Goal: Information Seeking & Learning: Learn about a topic

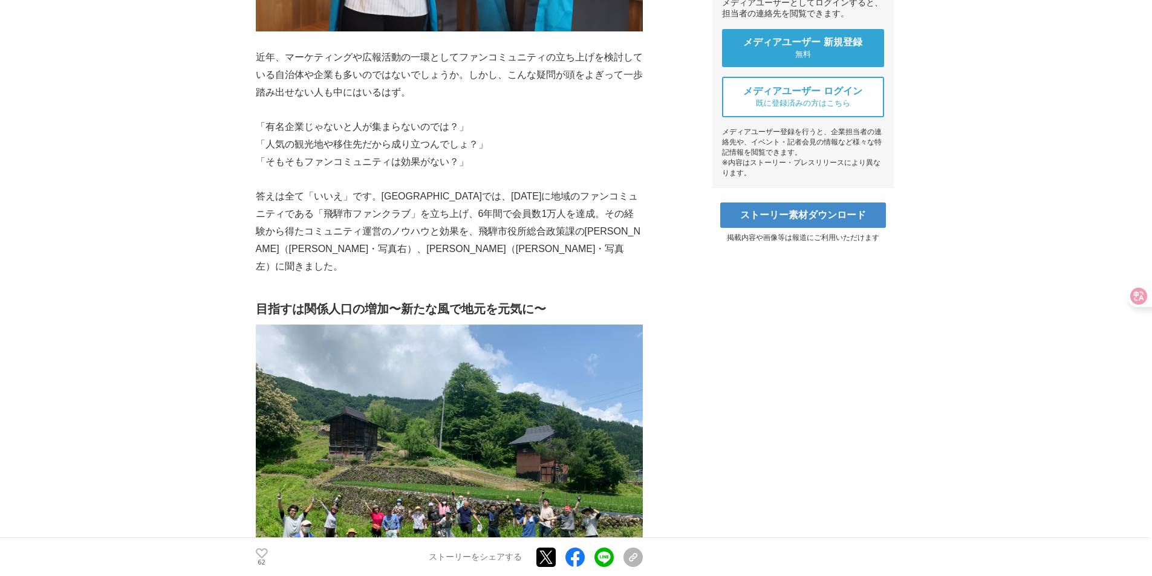
scroll to position [484, 0]
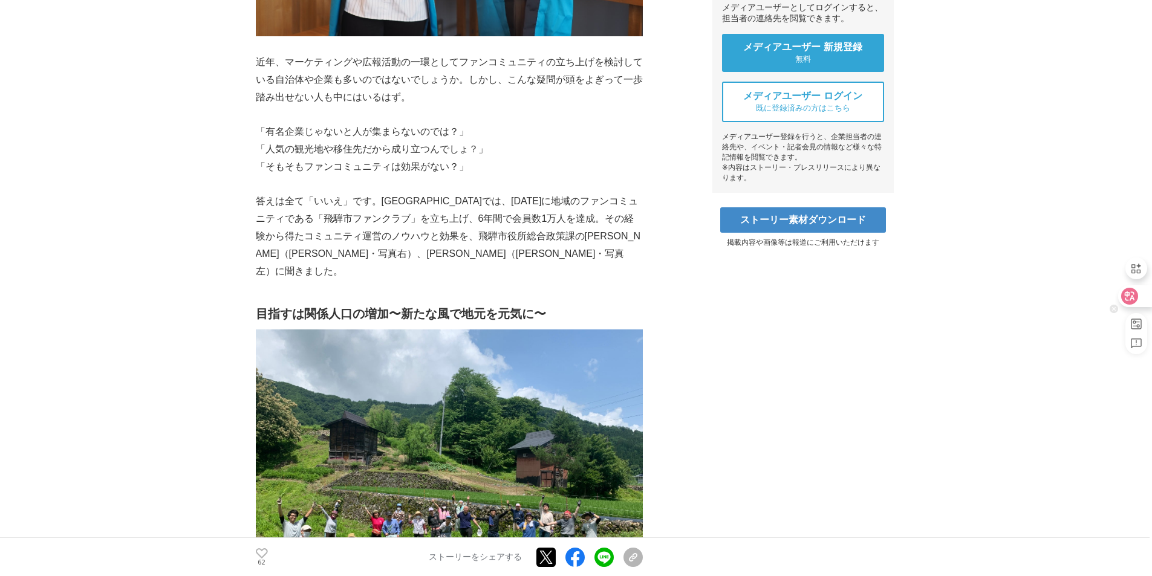
click at [1139, 298] on div at bounding box center [1134, 296] width 33 height 22
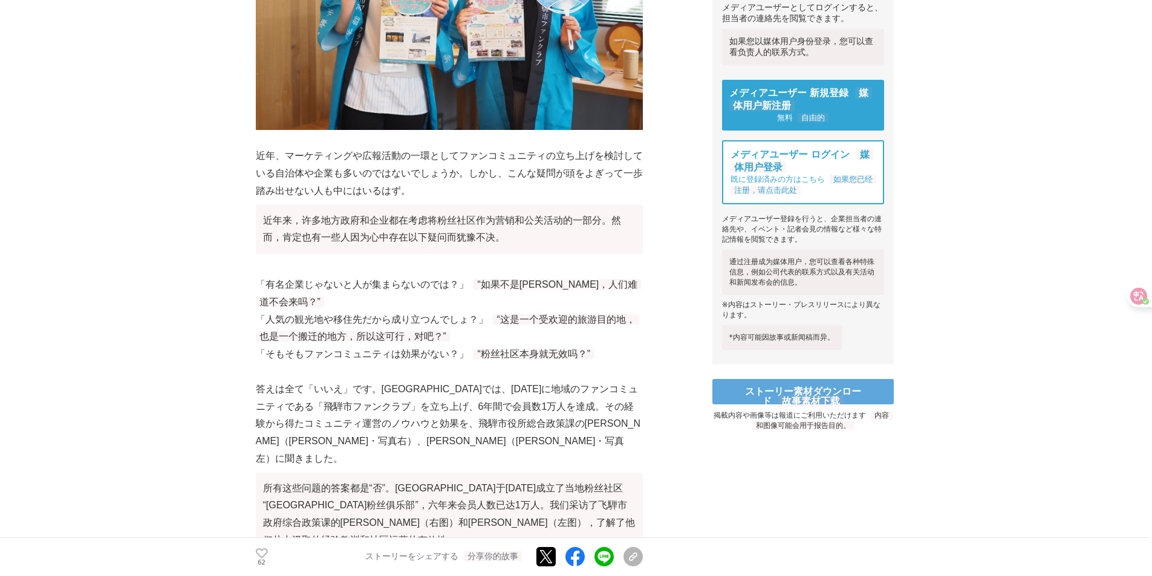
scroll to position [578, 0]
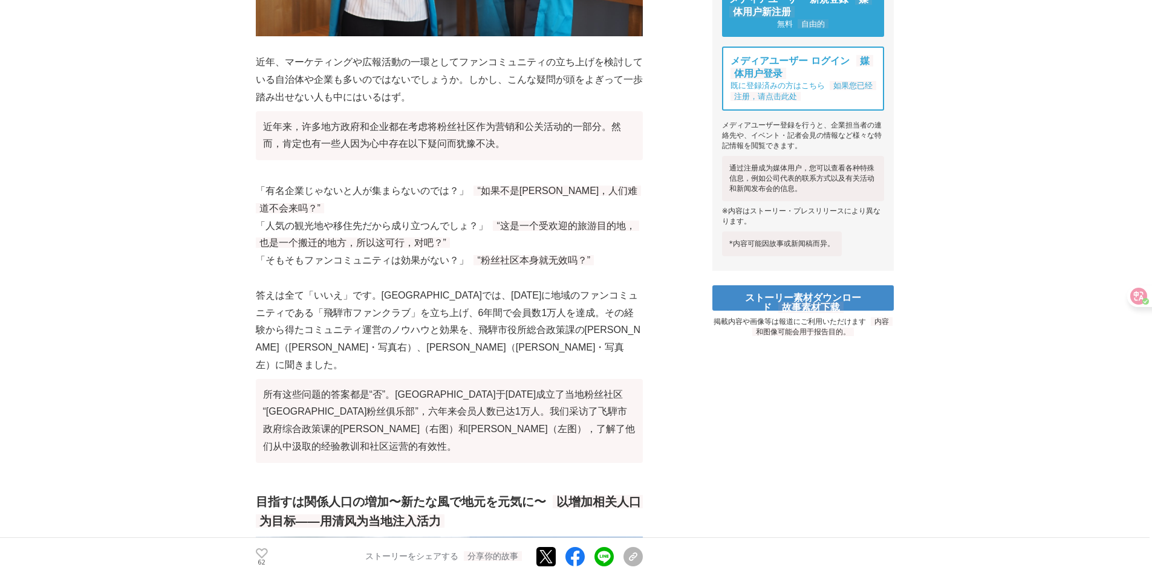
click at [639, 304] on p "答えは全て「いいえ」です。[GEOGRAPHIC_DATA]では、[DATE]に地域のファンコミュニティである「飛騨市ファンクラブ」を立ち上げ、6年間で会員数…" at bounding box center [449, 377] width 387 height 181
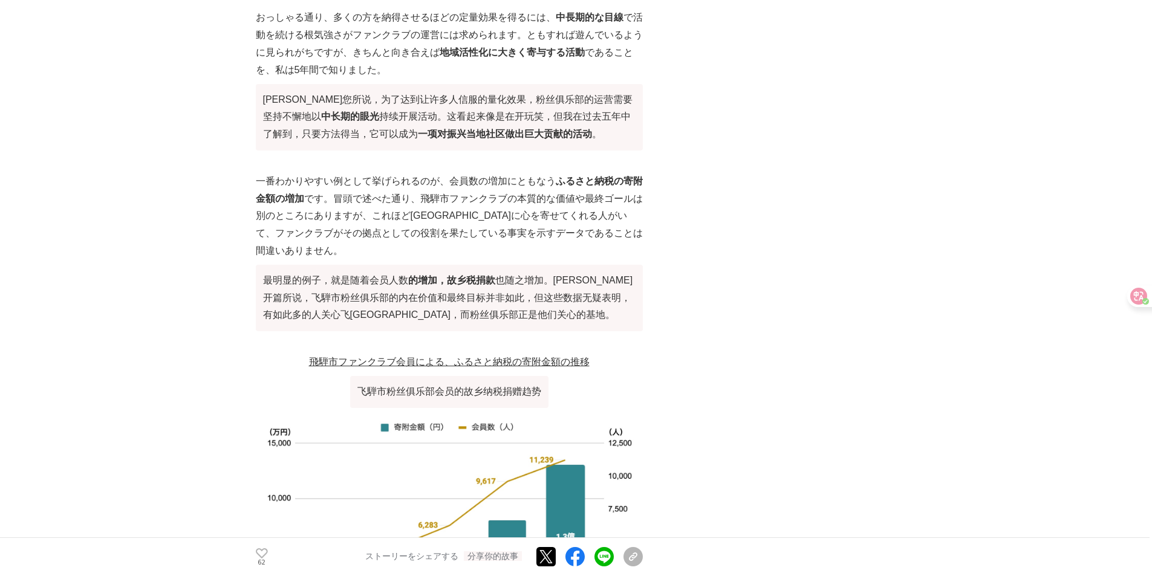
scroll to position [3239, 0]
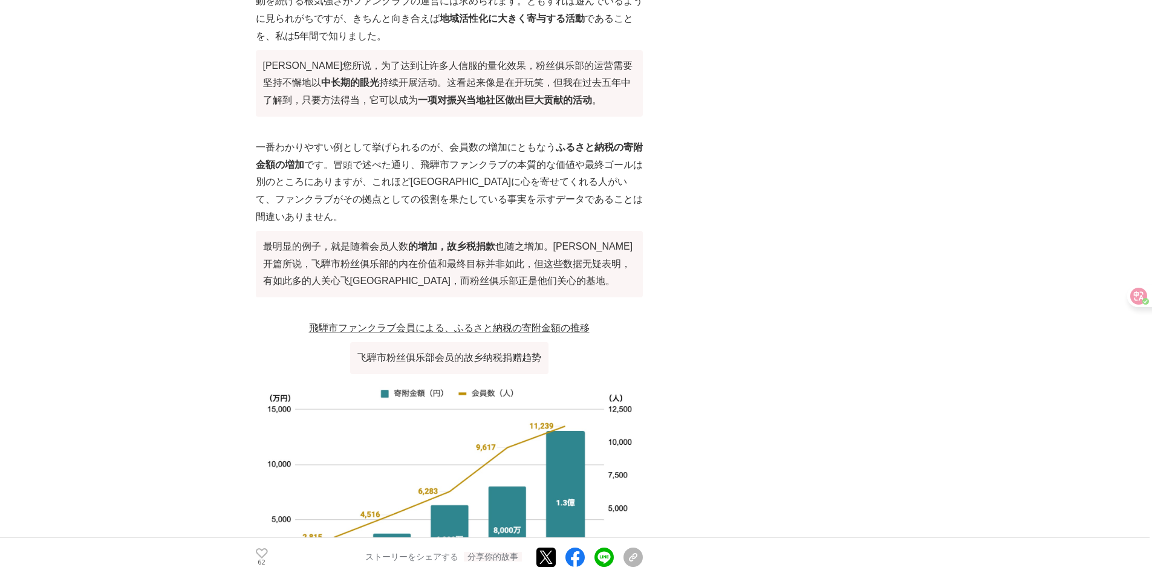
click at [524, 379] on img at bounding box center [449, 498] width 387 height 238
click at [521, 379] on img at bounding box center [449, 498] width 387 height 238
click at [401, 379] on img at bounding box center [449, 498] width 387 height 238
click at [342, 320] on p "飛騨市ファンクラブ会員による、ふるさと納税の寄附金額の推移 飞騨市粉丝俱乐部会员的故乡纳税捐赠趋势" at bounding box center [449, 349] width 387 height 59
click at [342, 323] on u "飛騨市ファンクラブ会員による、ふるさと納税の寄附金額の推移 飞騨市粉丝俱乐部会员的故乡纳税捐赠趋势" at bounding box center [449, 343] width 281 height 40
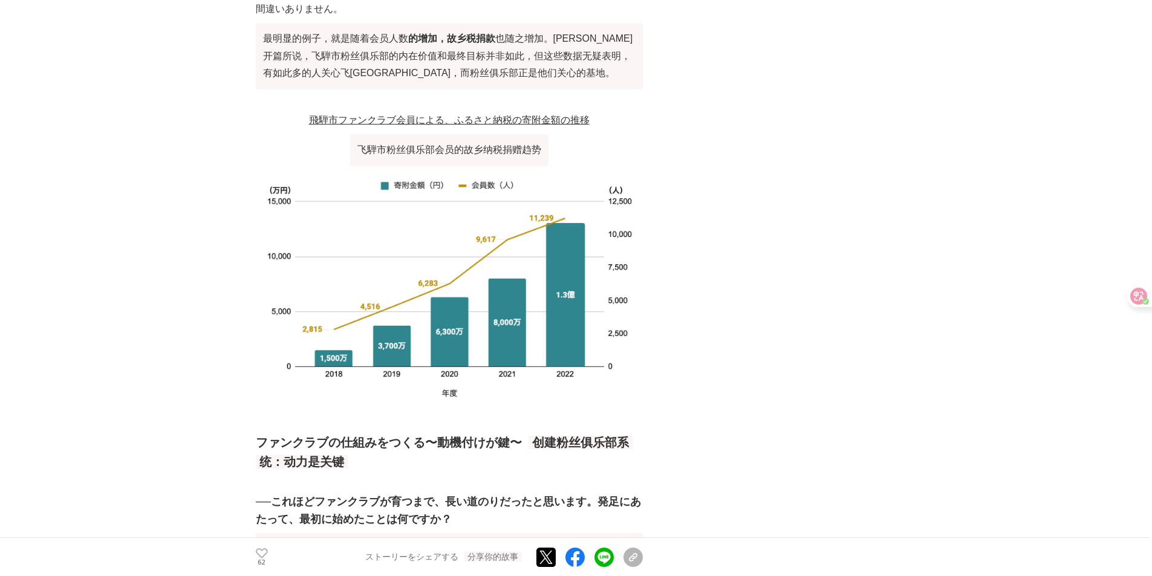
scroll to position [3481, 0]
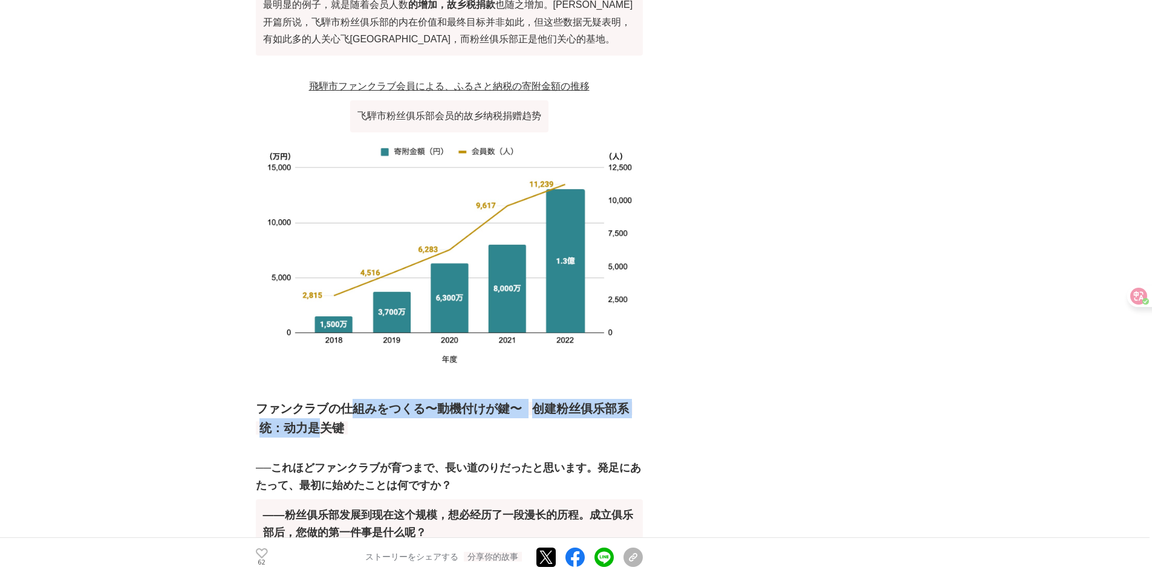
drag, startPoint x: 318, startPoint y: 244, endPoint x: 350, endPoint y: 244, distance: 31.5
click at [348, 399] on h2 "ファンクラブの仕組みをつくる〜動機付けが鍵〜 创建粉丝俱乐部系统：动力是关键" at bounding box center [449, 418] width 387 height 39
click at [416, 399] on h2 "ファンクラブの仕組みをつくる〜動機付けが鍵〜 创建粉丝俱乐部系统：动力是关键" at bounding box center [449, 418] width 387 height 39
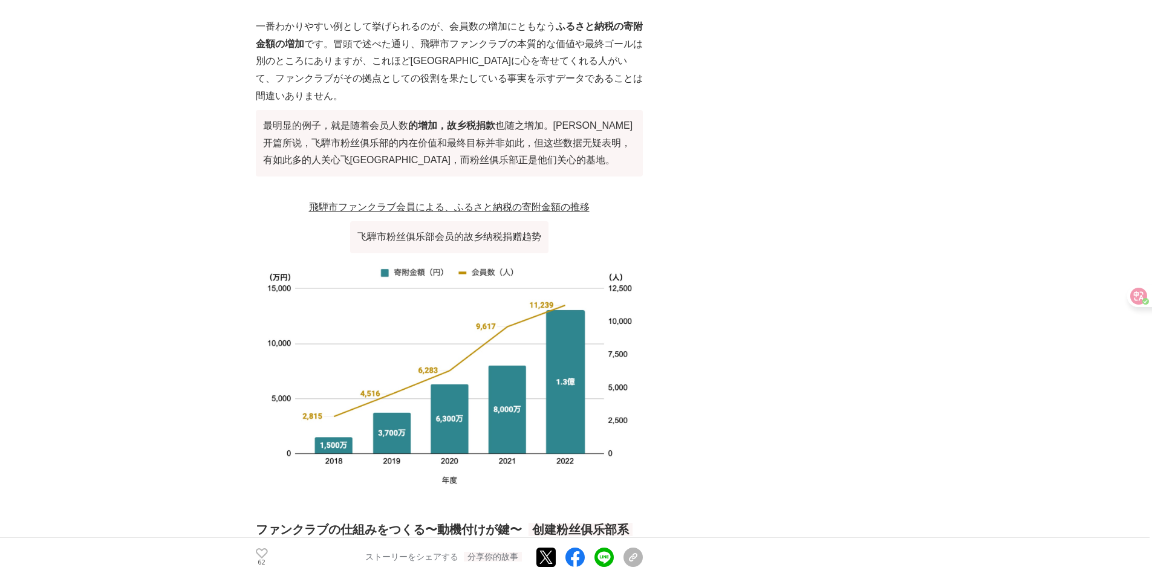
click at [1132, 303] on icon at bounding box center [1138, 296] width 17 height 17
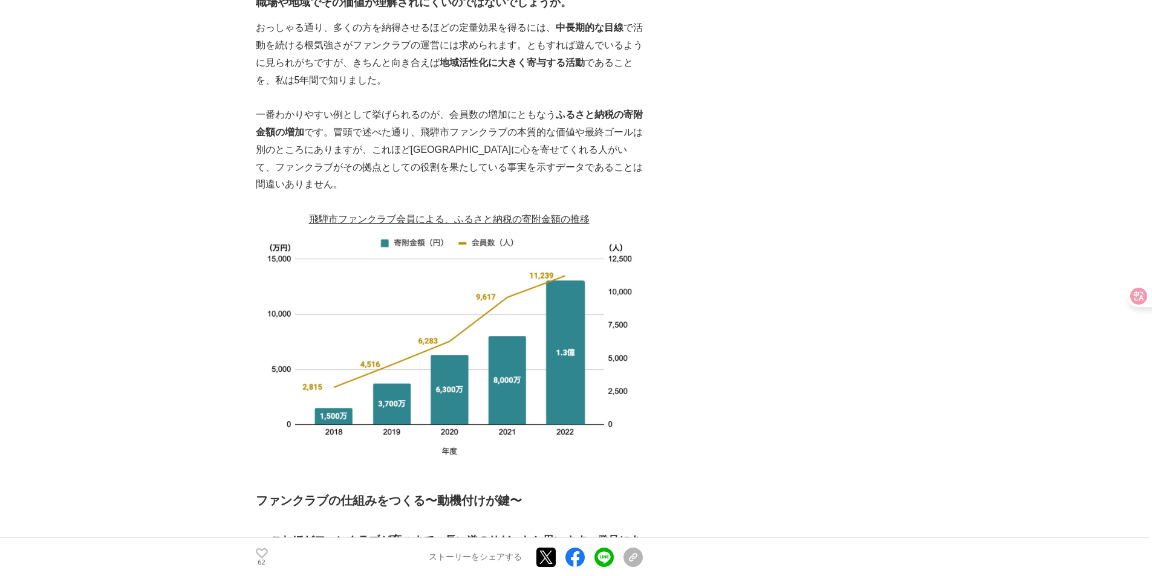
scroll to position [2085, 0]
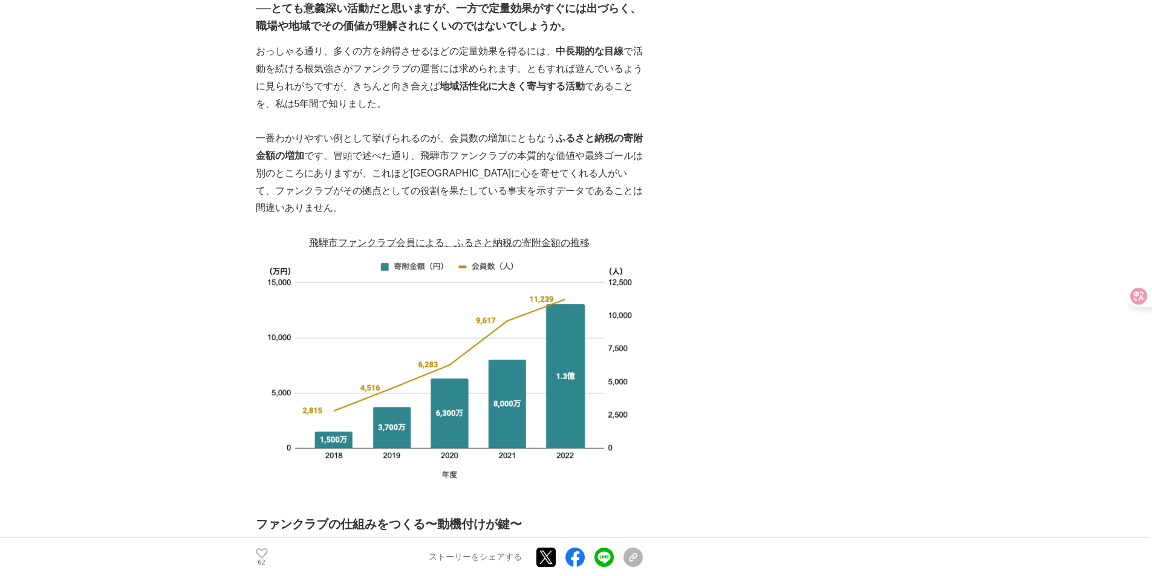
click at [480, 279] on img at bounding box center [449, 371] width 387 height 238
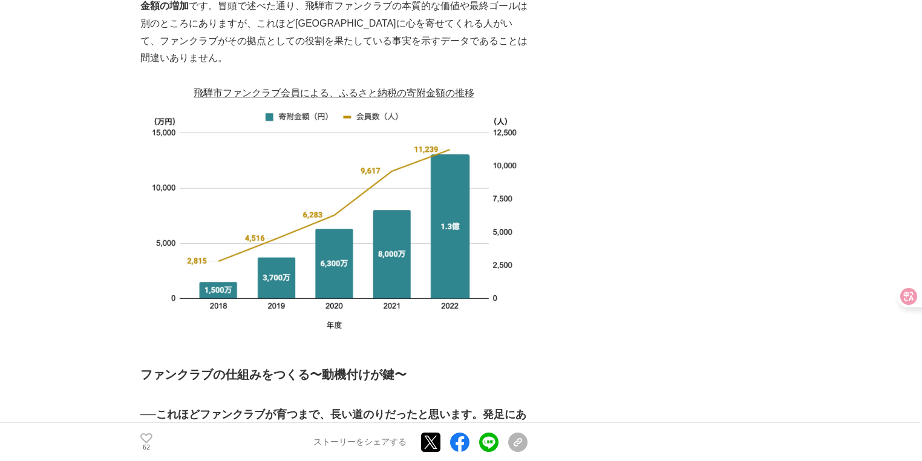
scroll to position [2279, 0]
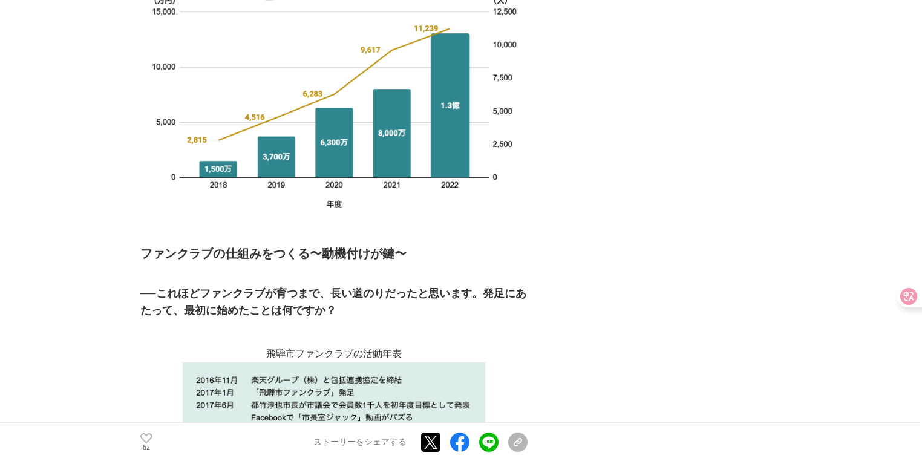
scroll to position [2376, 0]
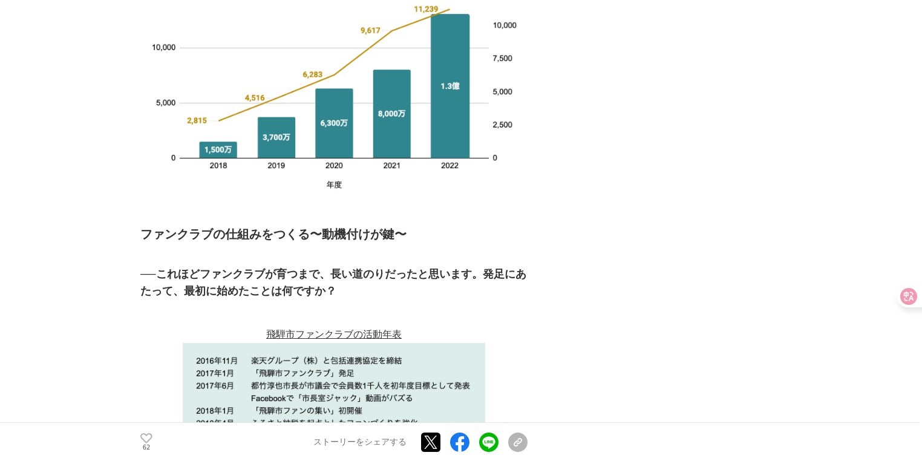
click at [261, 343] on img at bounding box center [334, 404] width 302 height 122
click at [409, 343] on img at bounding box center [334, 404] width 302 height 122
click at [262, 343] on img at bounding box center [334, 404] width 302 height 122
click at [319, 343] on img at bounding box center [334, 404] width 302 height 122
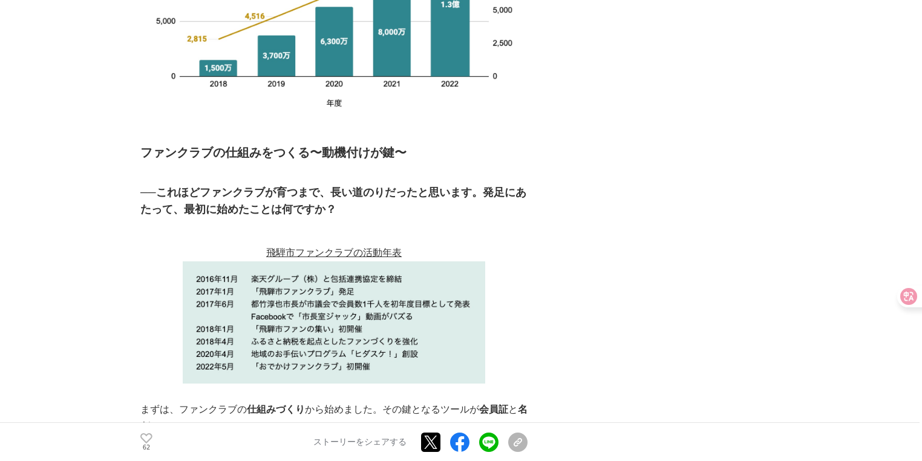
scroll to position [2473, 0]
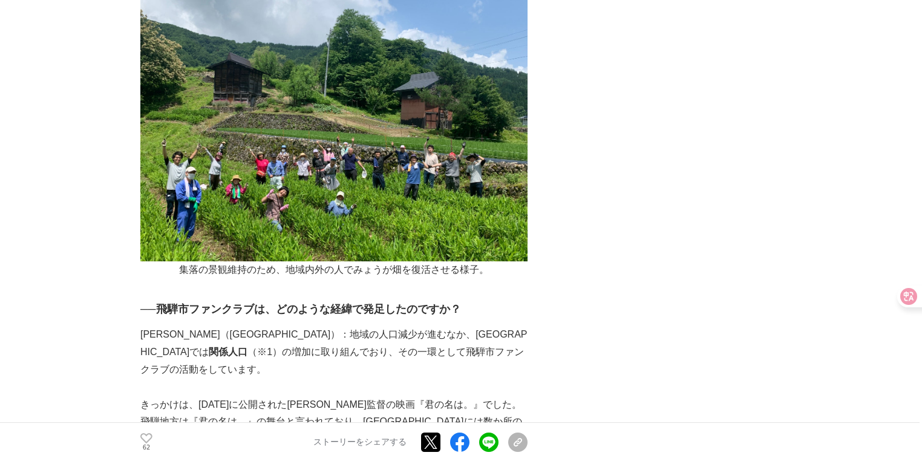
scroll to position [845, 0]
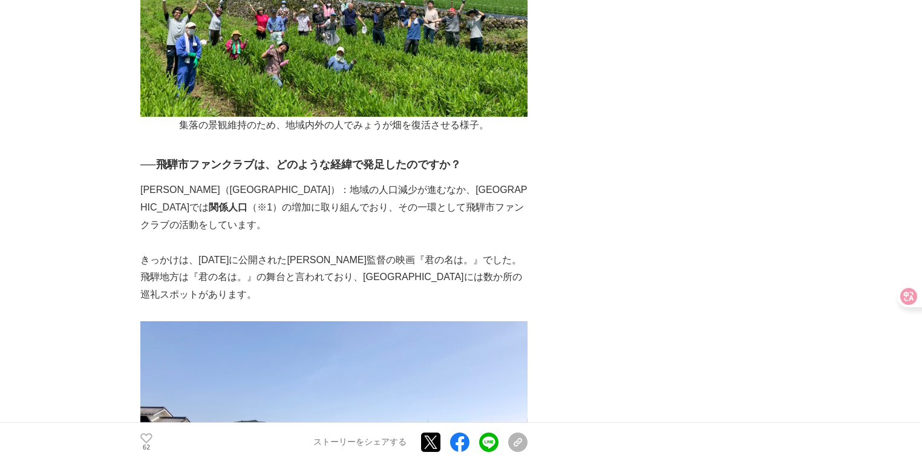
scroll to position [990, 0]
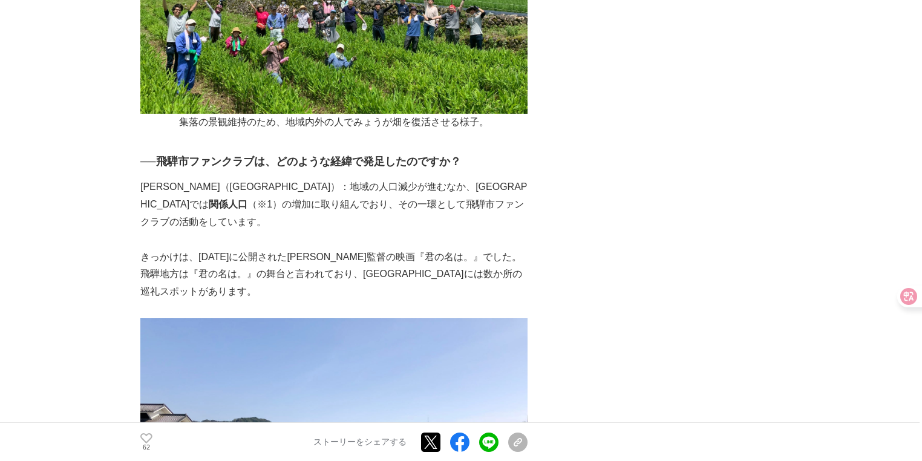
click at [172, 153] on h3 "──飛騨市ファンクラブは、どのような経緯で発足したのですか？" at bounding box center [333, 162] width 387 height 18
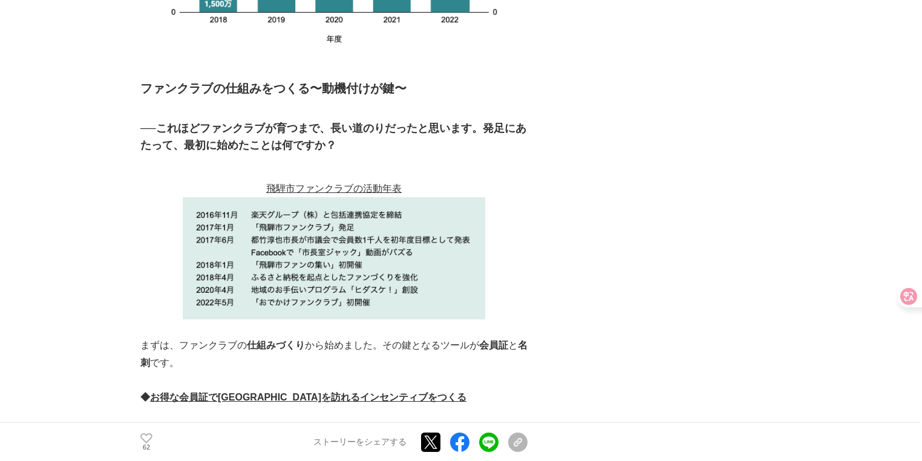
scroll to position [2538, 0]
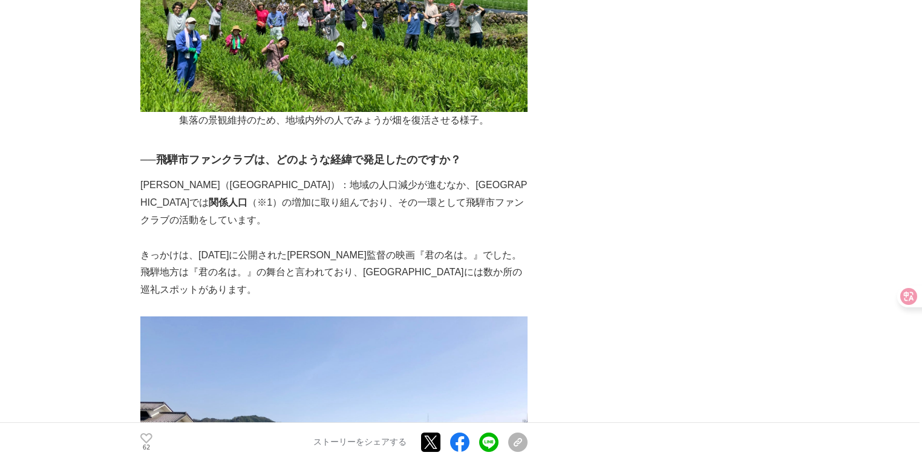
scroll to position [958, 0]
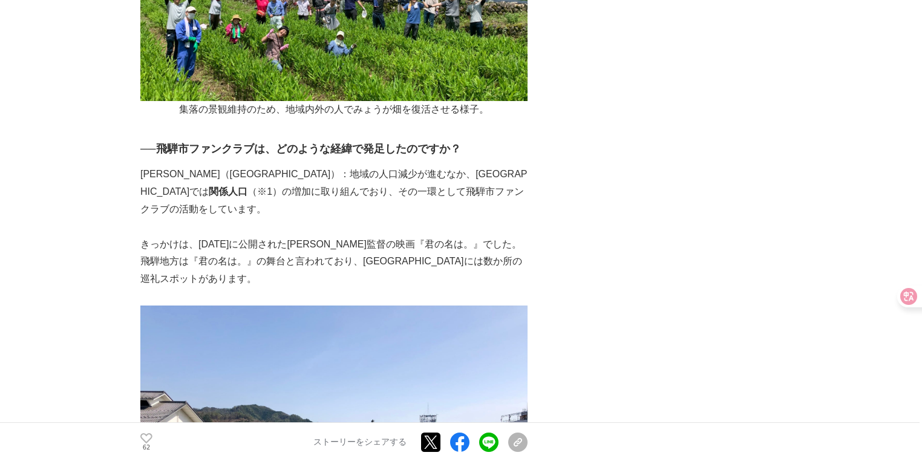
scroll to position [1006, 0]
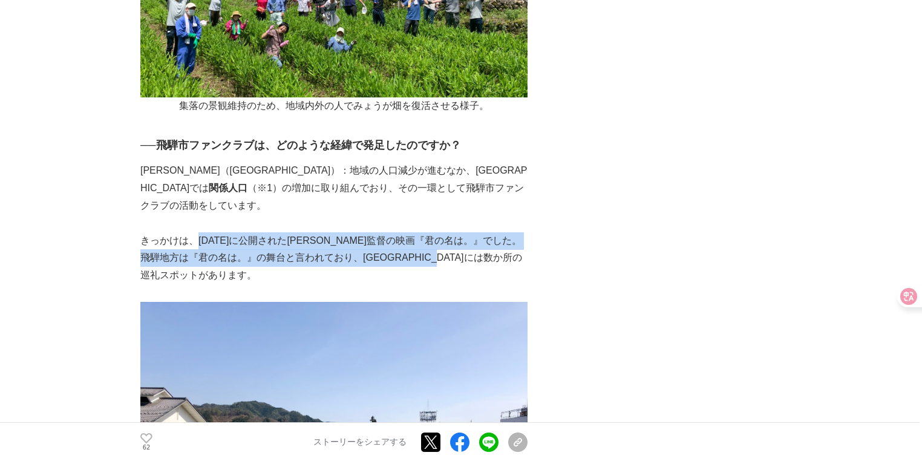
drag, startPoint x: 198, startPoint y: 201, endPoint x: 517, endPoint y: 221, distance: 319.4
click at [517, 232] on p "きっかけは、[DATE]に公開された[PERSON_NAME]監督の映画『君の名は。』でした。飛騨地方は『君の名は。』の舞台と言われており、[GEOGRAPH…" at bounding box center [333, 258] width 387 height 52
copy p "[DATE]に公開された[PERSON_NAME]監督の映画『君の名は。』でした。飛騨地方は『君の名は。』の舞台と言われており、[GEOGRAPHIC_DAT…"
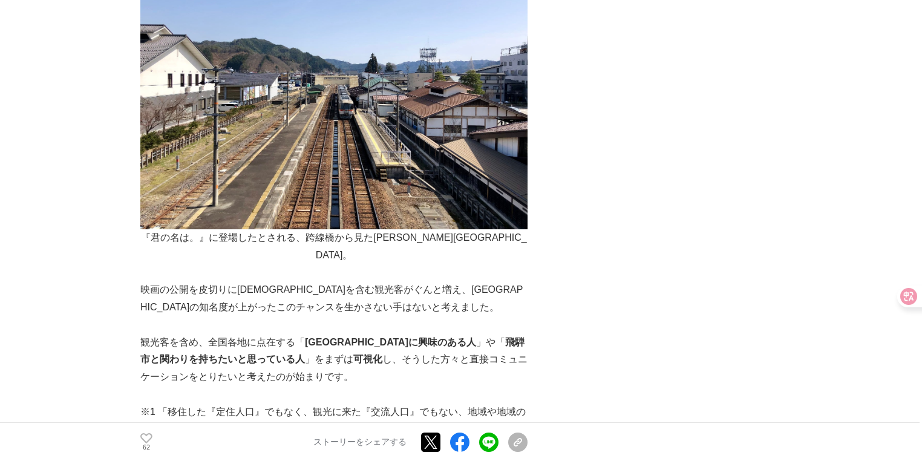
scroll to position [1394, 0]
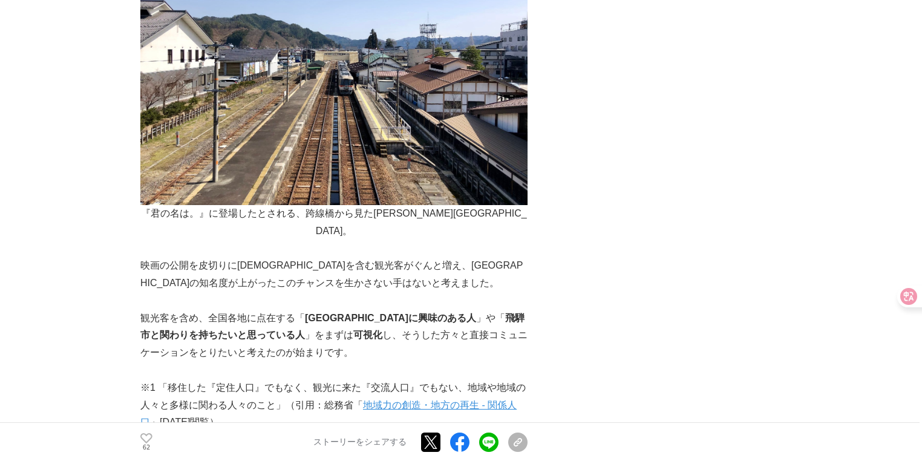
click at [331, 313] on strong "[GEOGRAPHIC_DATA]に興味のある人" at bounding box center [390, 318] width 171 height 10
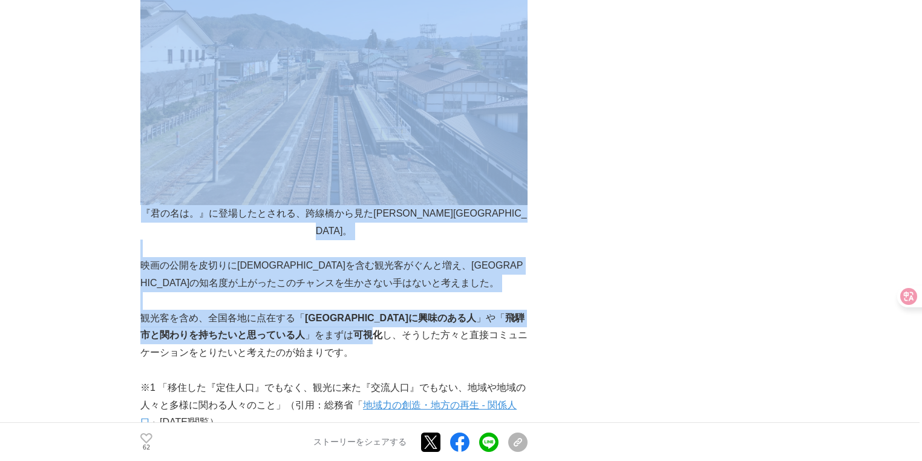
drag, startPoint x: 137, startPoint y: 200, endPoint x: 293, endPoint y: 264, distance: 168.1
click at [353, 330] on strong "可視化" at bounding box center [367, 335] width 29 height 10
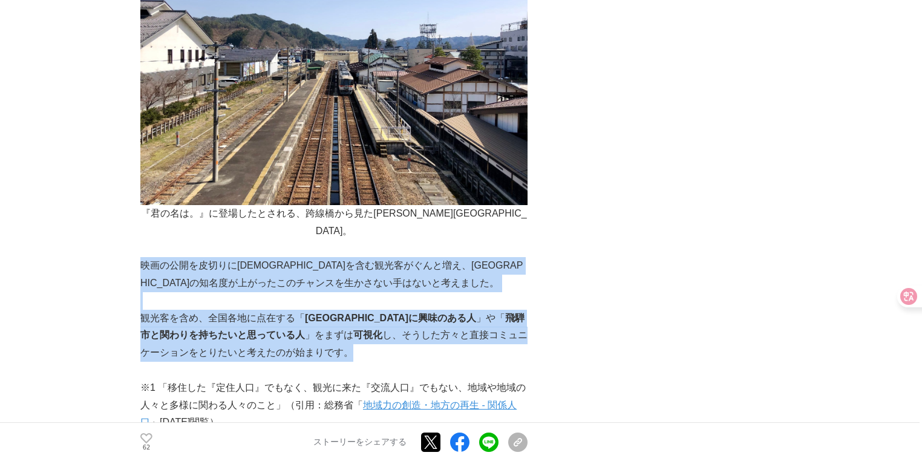
drag, startPoint x: 296, startPoint y: 279, endPoint x: 143, endPoint y: 195, distance: 174.6
copy div "映画の公開を皮切りに[DEMOGRAPHIC_DATA]を含む観光客がぐんと増え、[GEOGRAPHIC_DATA]の知名度が上がったこのチャンスを生かさない…"
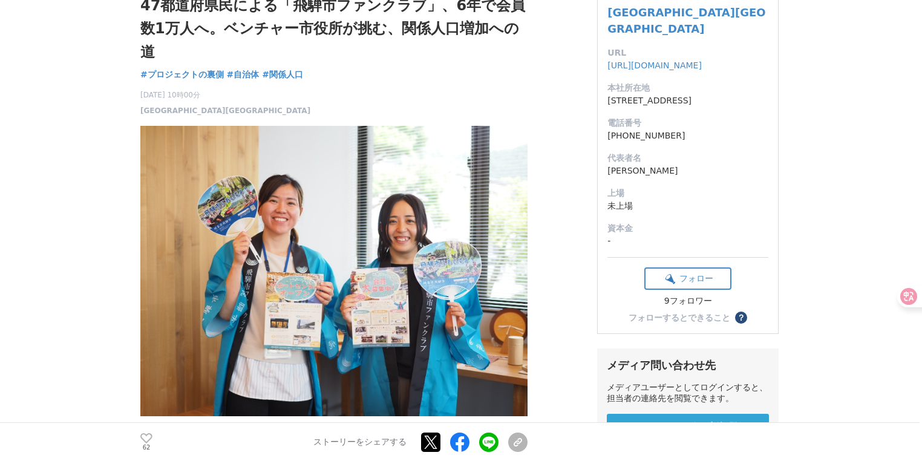
scroll to position [0, 0]
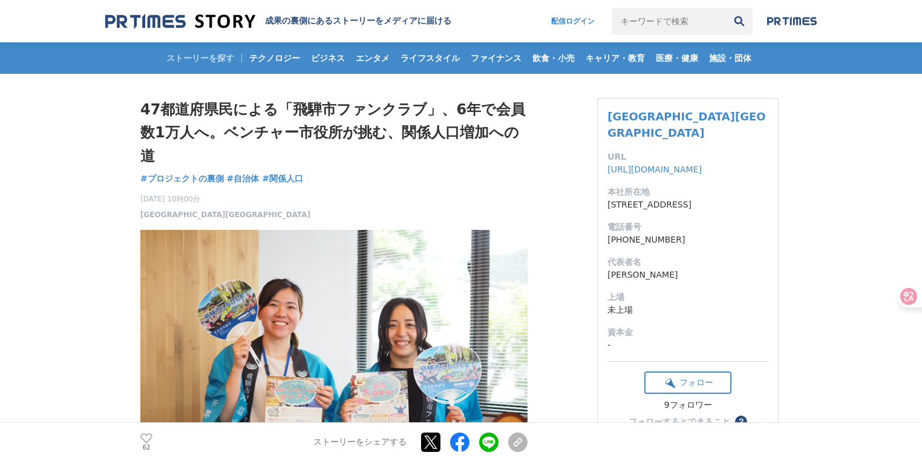
click at [305, 139] on h1 "47都道府県民による「飛騨市ファンクラブ」、6年で会員数1万人へ。ベンチャー市役所が挑む、関係人口増加への道" at bounding box center [333, 133] width 387 height 70
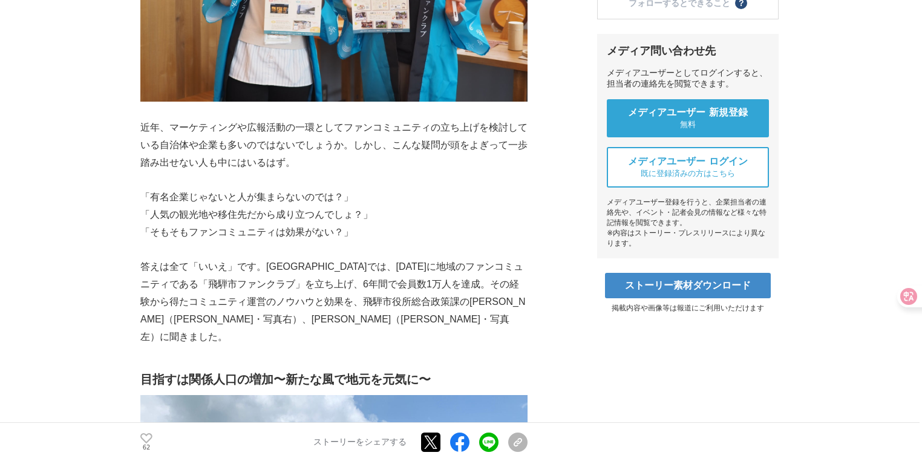
scroll to position [403, 0]
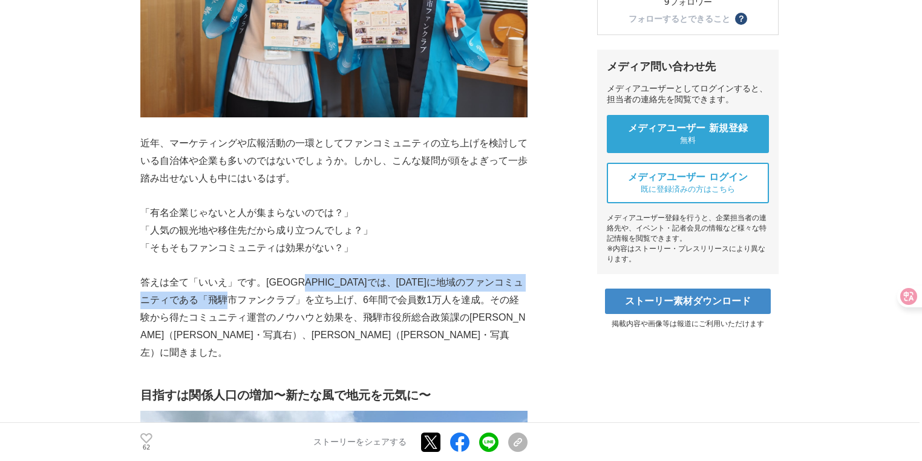
drag, startPoint x: 324, startPoint y: 283, endPoint x: 293, endPoint y: 299, distance: 35.4
click at [293, 299] on p "答えは全て「いいえ」です。[GEOGRAPHIC_DATA]では、[DATE]に地域のファンコミュニティである「飛騨市ファンクラブ」を立ち上げ、6年間で会員数…" at bounding box center [333, 317] width 387 height 87
copy p "[DATE]に地域のファンコミュニティである「飛騨市ファンクラブ」を立ち上げ"
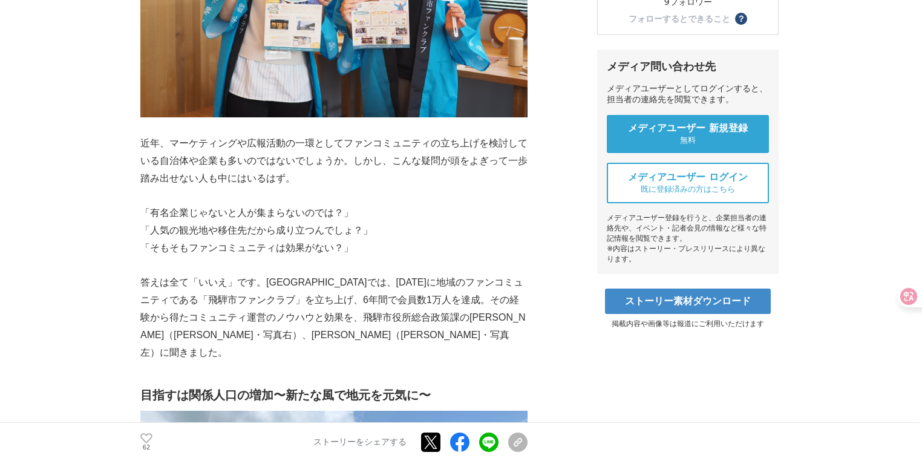
click at [385, 295] on p "答えは全て「いいえ」です。[GEOGRAPHIC_DATA]では、[DATE]に地域のファンコミュニティである「飛騨市ファンクラブ」を立ち上げ、6年間で会員数…" at bounding box center [333, 317] width 387 height 87
drag, startPoint x: 341, startPoint y: 302, endPoint x: 396, endPoint y: 302, distance: 54.4
click at [396, 302] on p "答えは全て「いいえ」です。[GEOGRAPHIC_DATA]では、[DATE]に地域のファンコミュニティである「飛騨市ファンクラブ」を立ち上げ、6年間で会員数…" at bounding box center [333, 317] width 387 height 87
copy p "会員数1万人"
